Goal: Information Seeking & Learning: Find specific fact

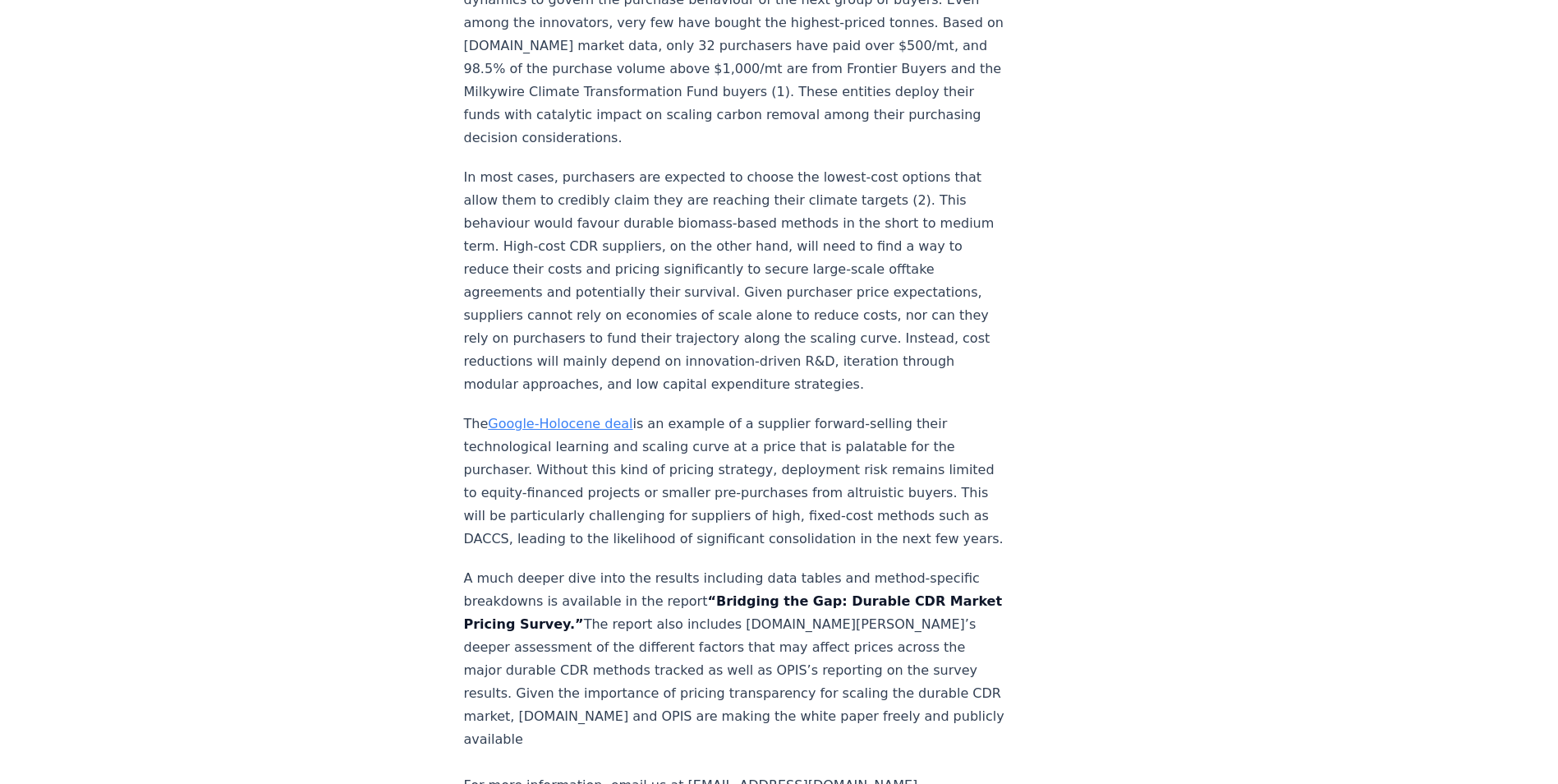
scroll to position [2629, 0]
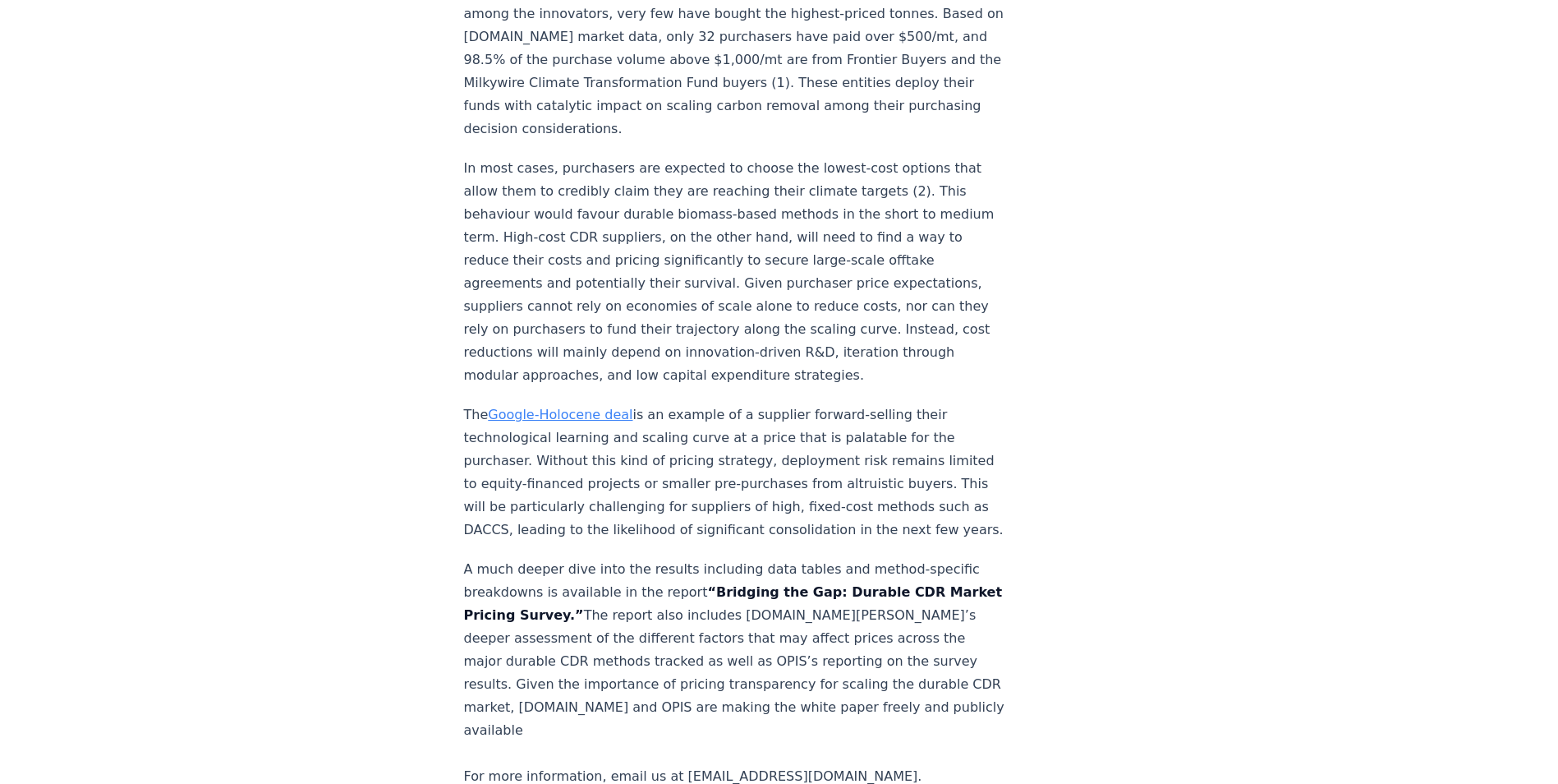
click at [756, 656] on p "A much deeper dive into the results including data tables and method-specific b…" at bounding box center [736, 672] width 544 height 230
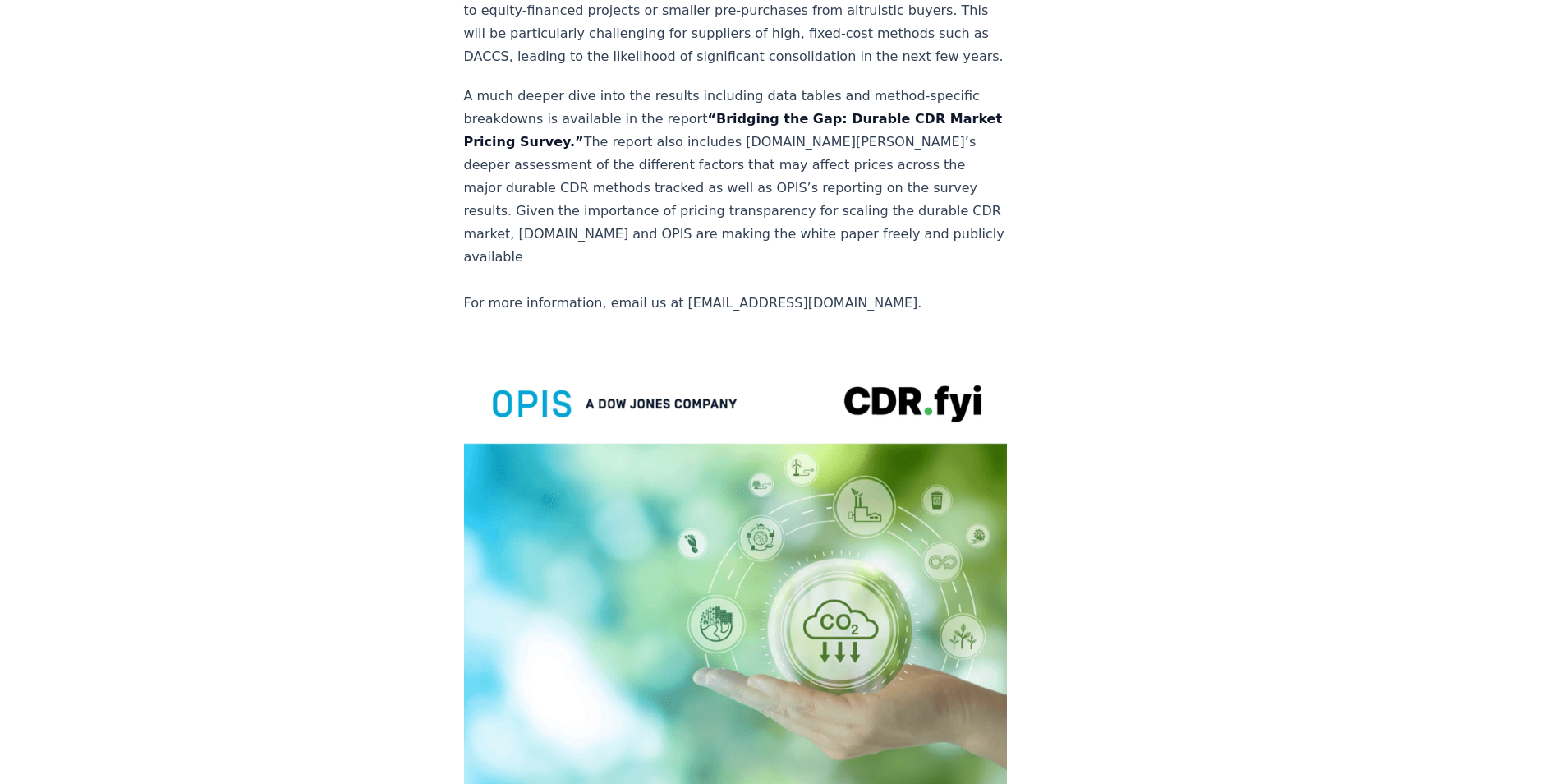
scroll to position [3532, 0]
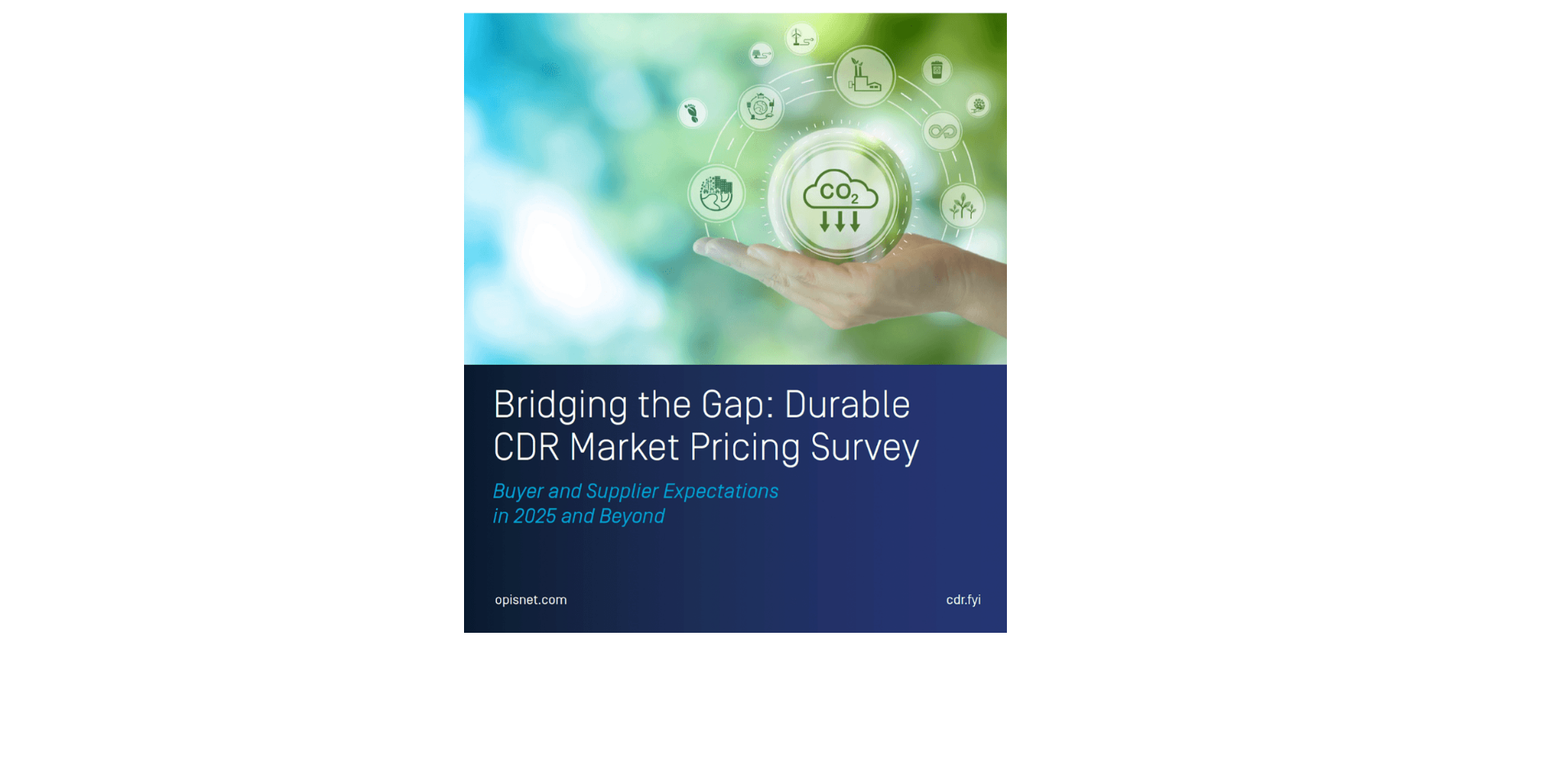
click at [581, 340] on img at bounding box center [736, 278] width 544 height 709
click at [729, 340] on img at bounding box center [736, 278] width 544 height 709
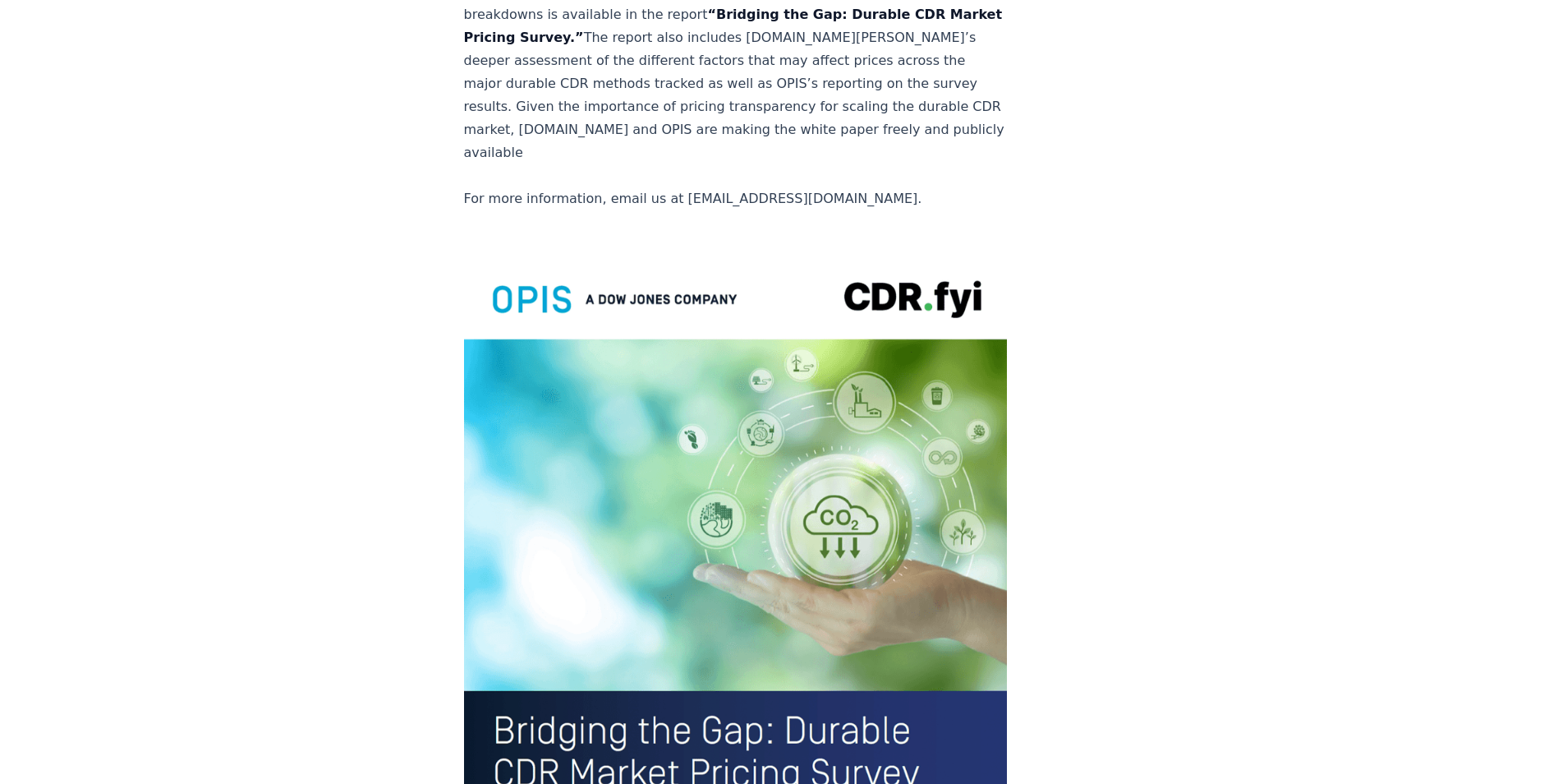
scroll to position [2957, 0]
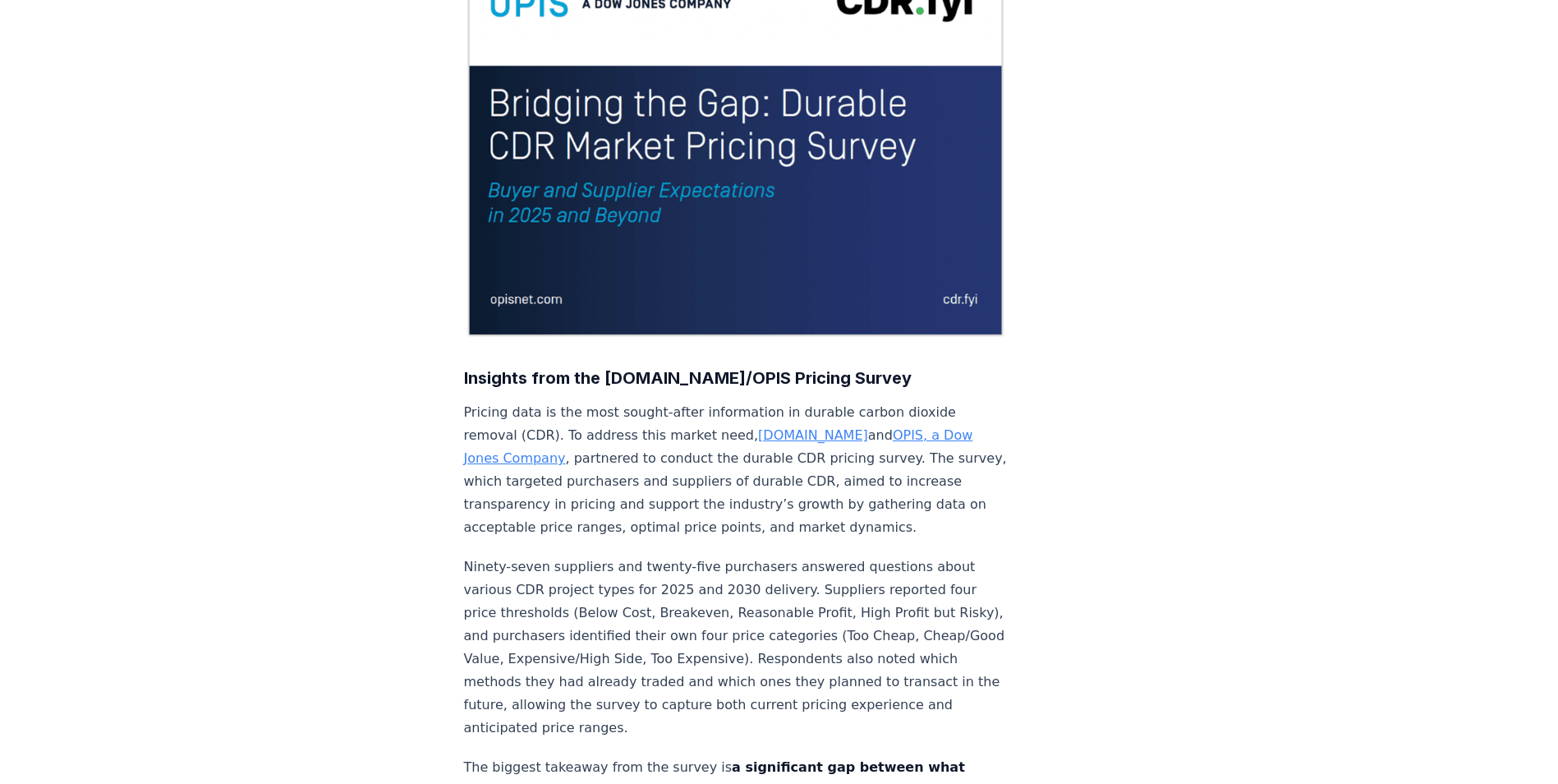
scroll to position [0, 0]
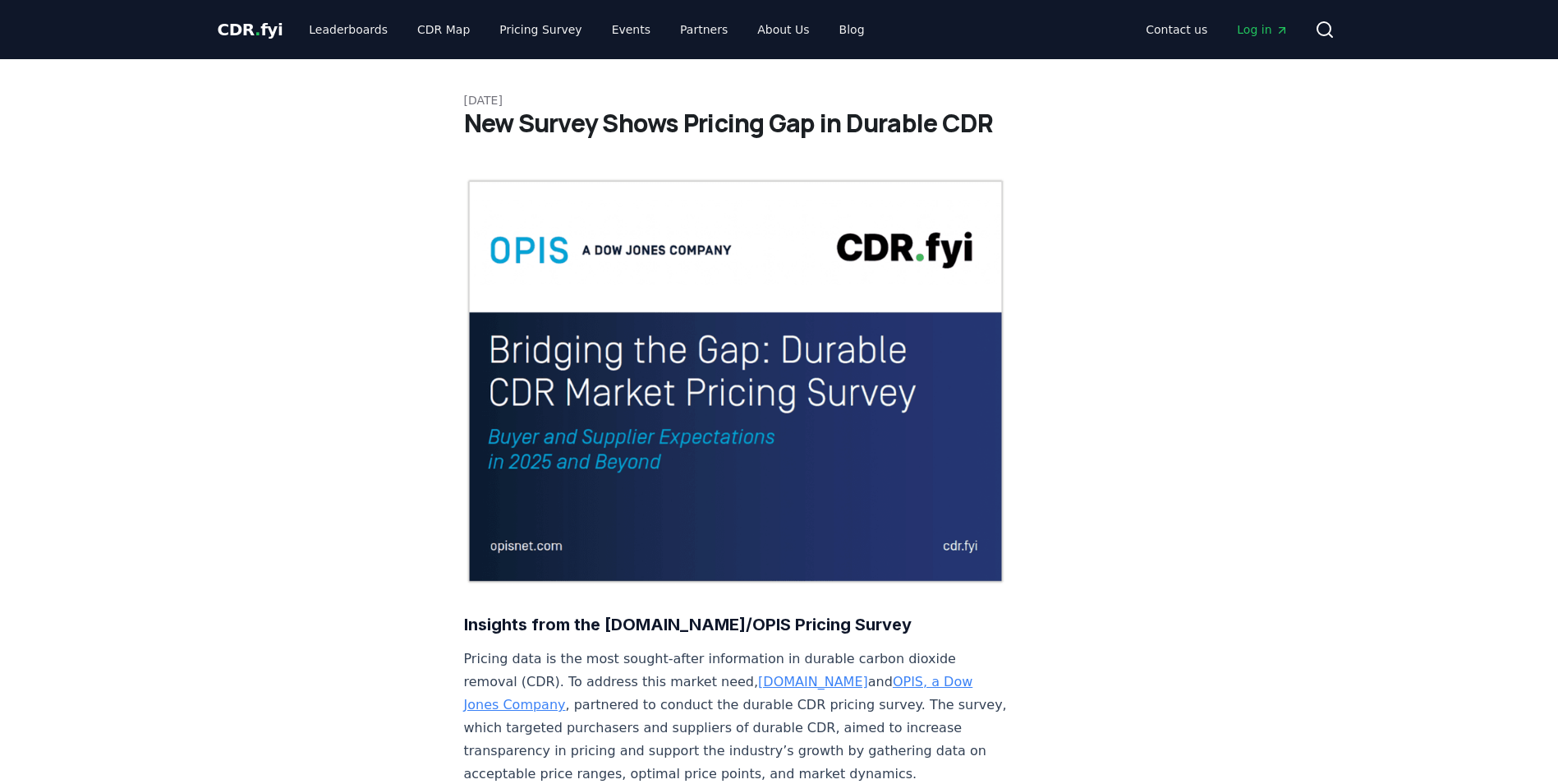
click at [747, 290] on img at bounding box center [736, 381] width 544 height 408
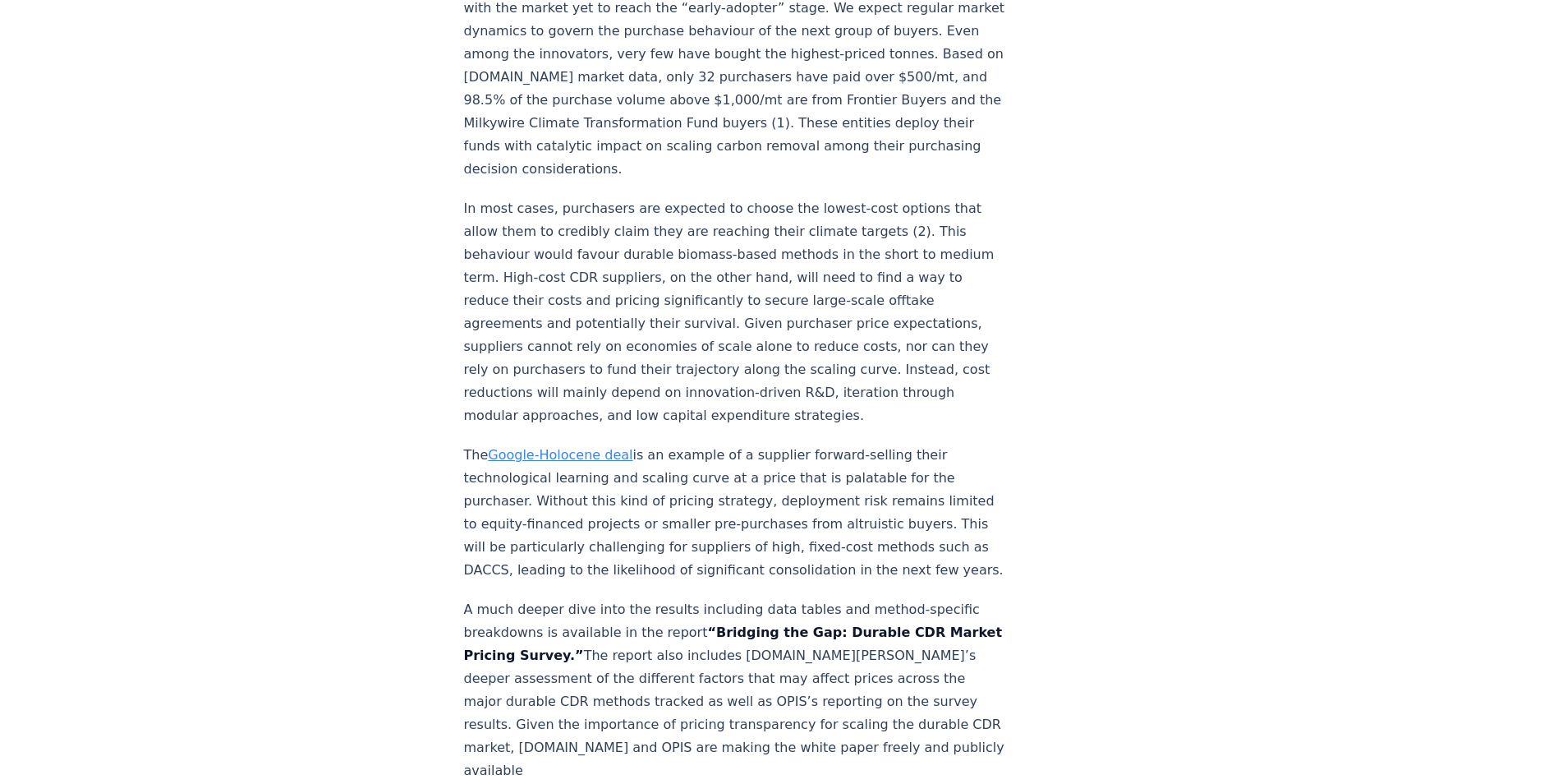
scroll to position [2957, 0]
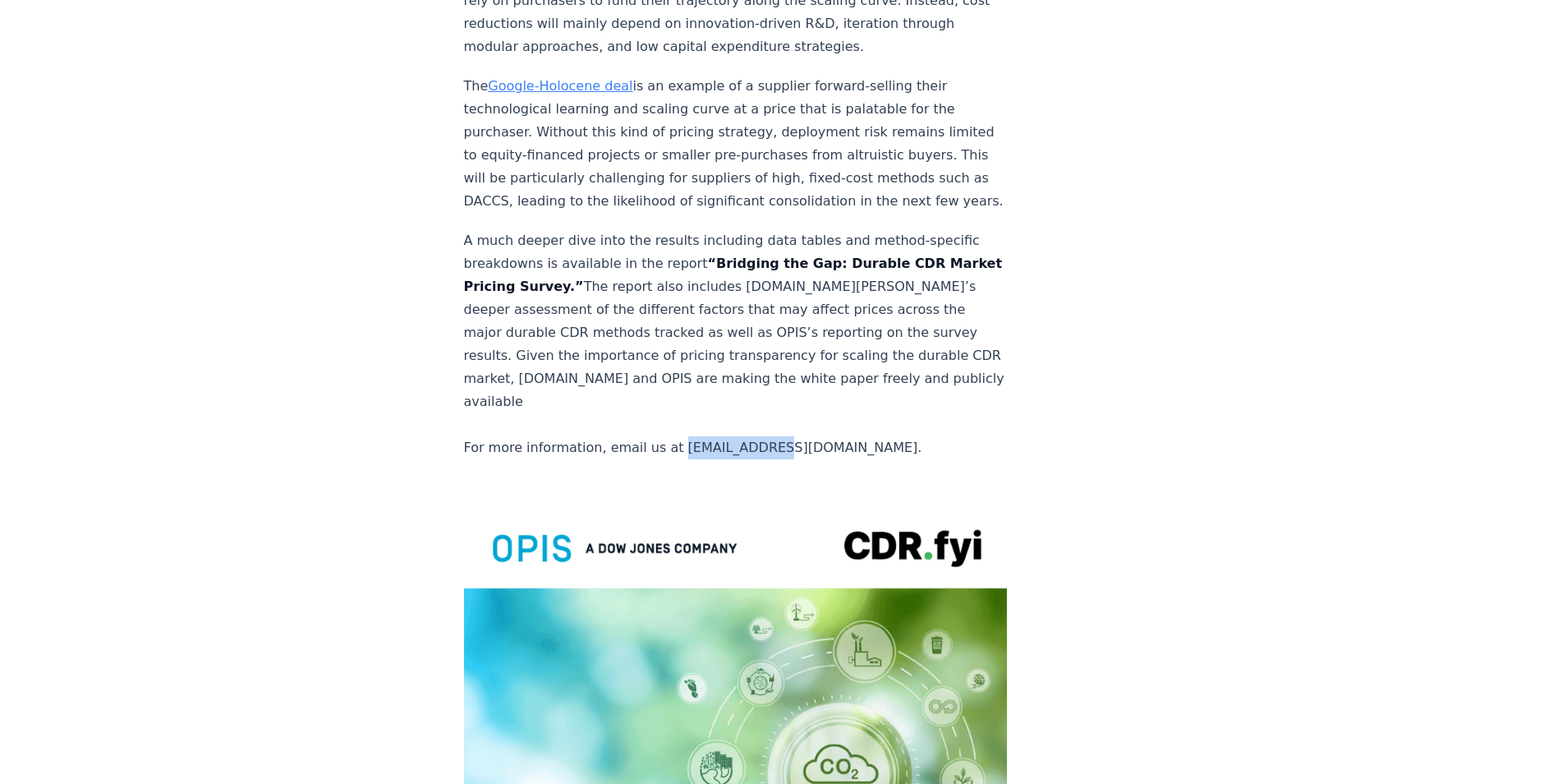
drag, startPoint x: 762, startPoint y: 372, endPoint x: 668, endPoint y: 372, distance: 94.0
click at [668, 372] on p "A much deeper dive into the results including data tables and method-specific b…" at bounding box center [736, 343] width 544 height 230
copy p "[EMAIL_ADDRESS][DOMAIN_NAME]."
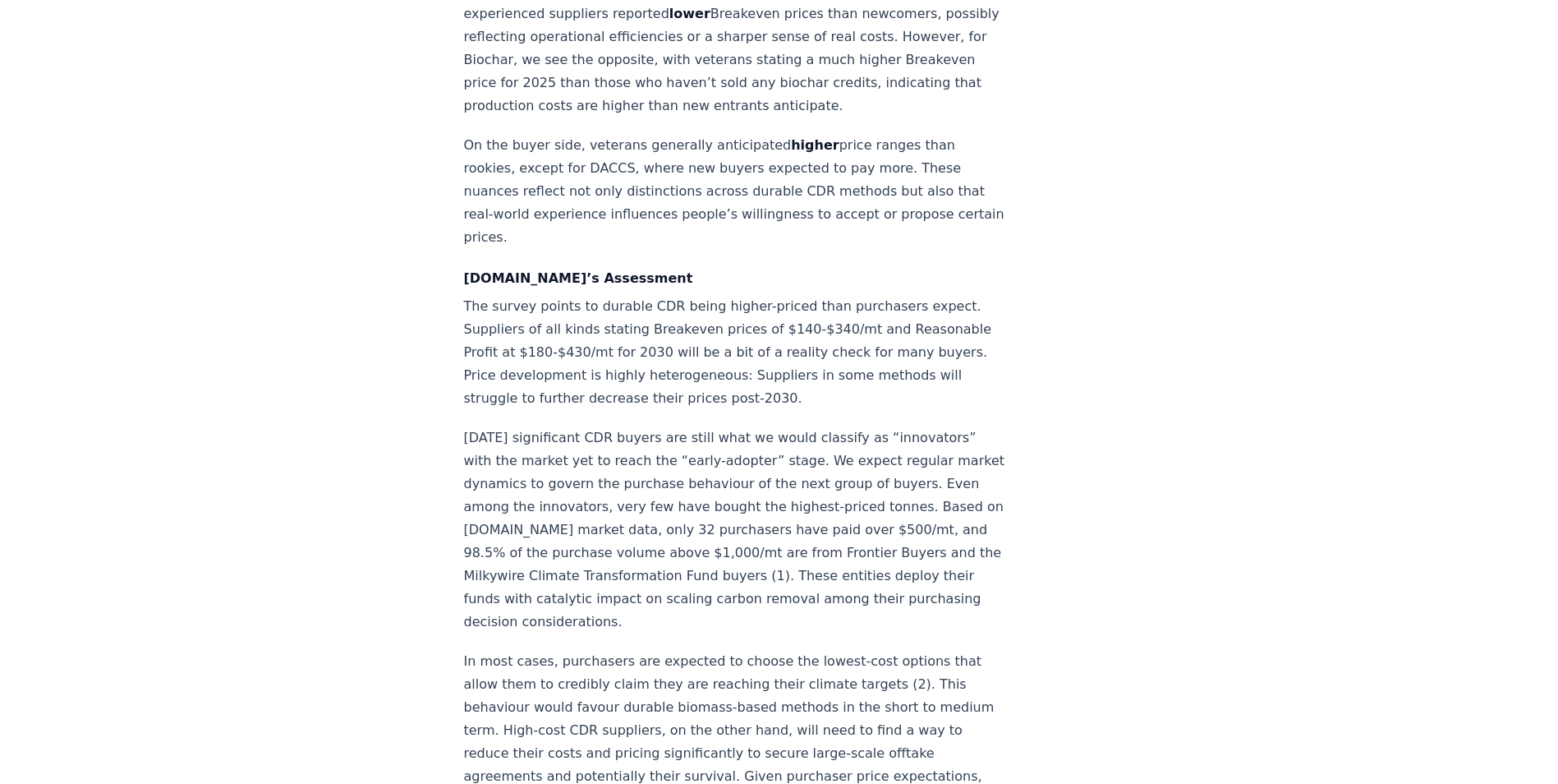
scroll to position [2875, 0]
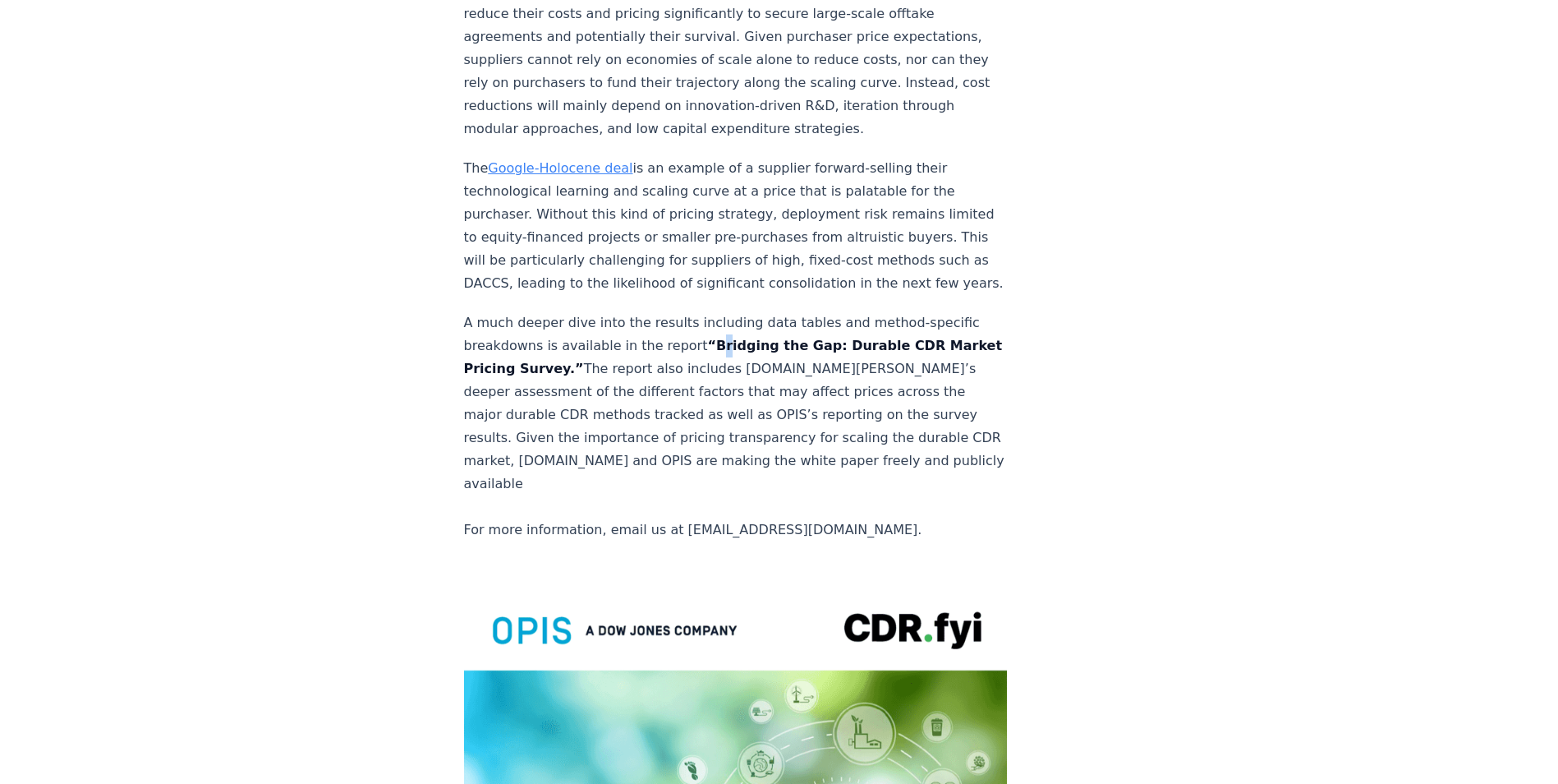
click at [696, 338] on strong "“Bridging the Gap: Durable CDR Market Pricing Survey.”" at bounding box center [733, 357] width 539 height 39
click at [693, 338] on strong "“Bridging the Gap: Durable CDR Market Pricing Survey.”" at bounding box center [733, 357] width 539 height 39
drag, startPoint x: 694, startPoint y: 295, endPoint x: 604, endPoint y: 317, distance: 92.6
click at [604, 338] on strong "“Bridging the Gap: Durable CDR Market Pricing Survey.”" at bounding box center [733, 357] width 539 height 39
copy strong "Bridging the Gap: Durable CDR Market Pricing Survey"
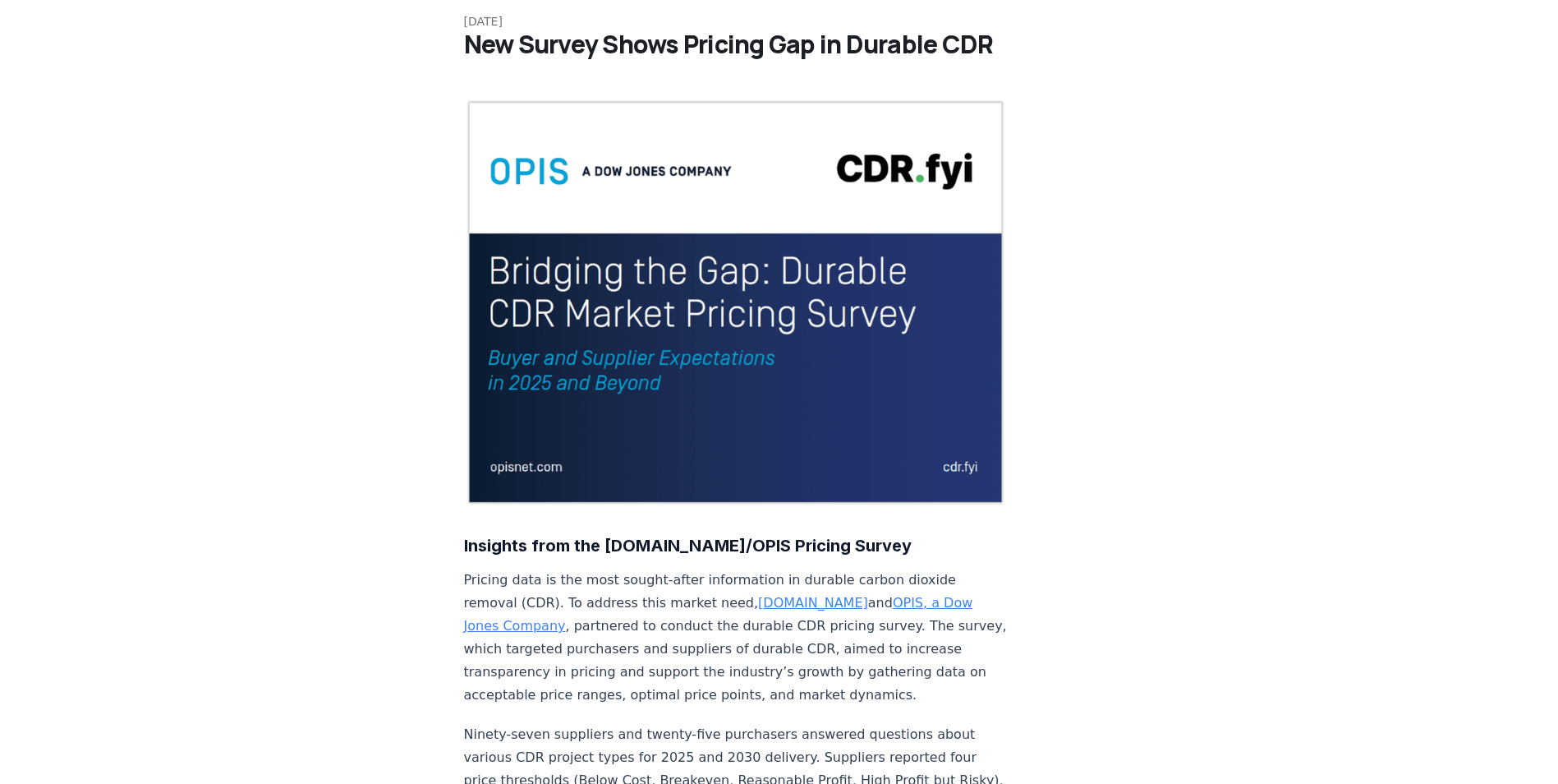
scroll to position [0, 0]
